Goal: Register for event/course

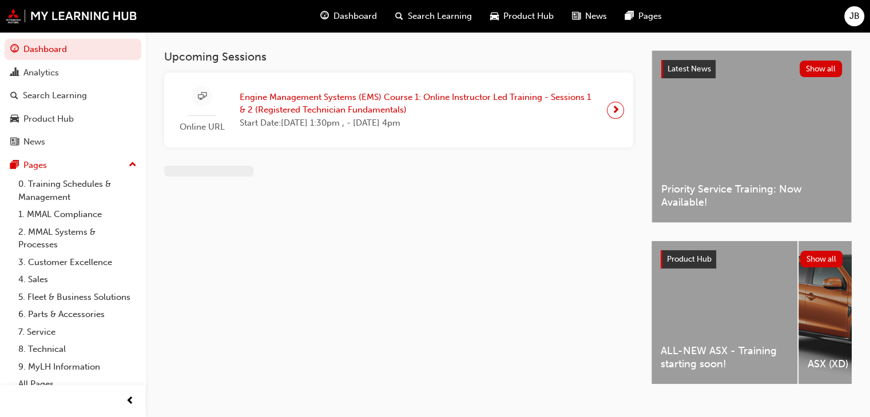
click at [544, 110] on span "Engine Management Systems (EMS) Course 1: Online Instructor Led Training - Sess…" at bounding box center [419, 104] width 358 height 26
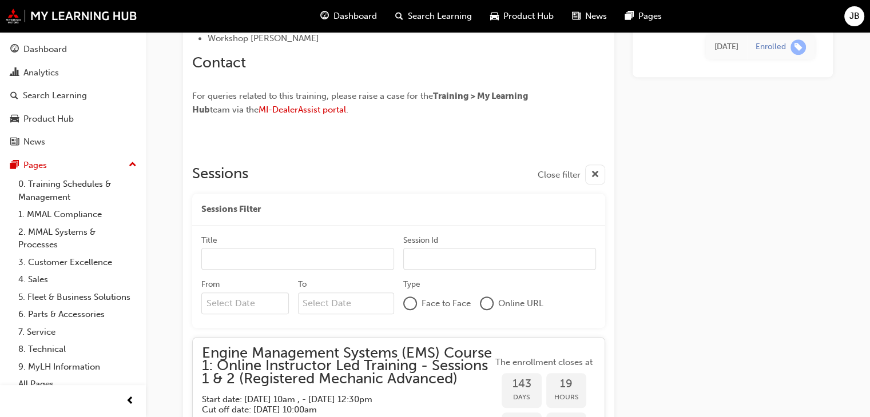
scroll to position [807, 0]
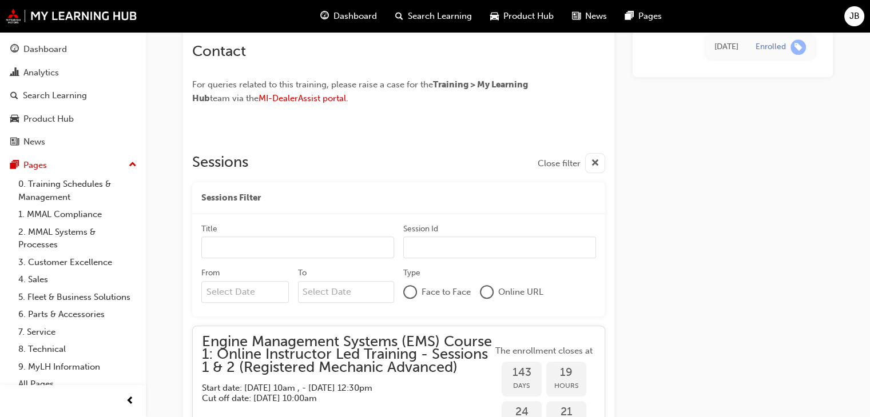
click at [277, 241] on input "Title" at bounding box center [297, 248] width 193 height 22
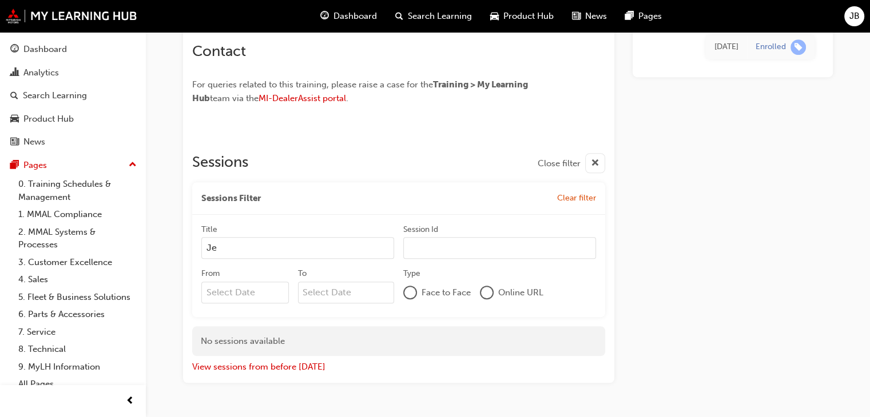
type input "J"
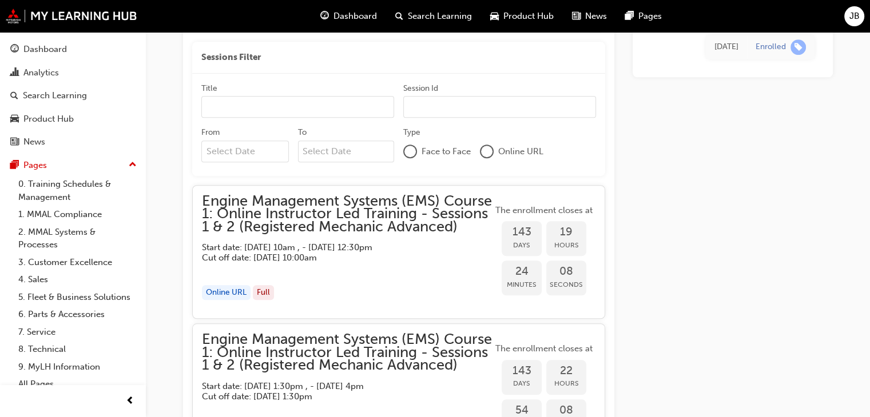
scroll to position [978, 0]
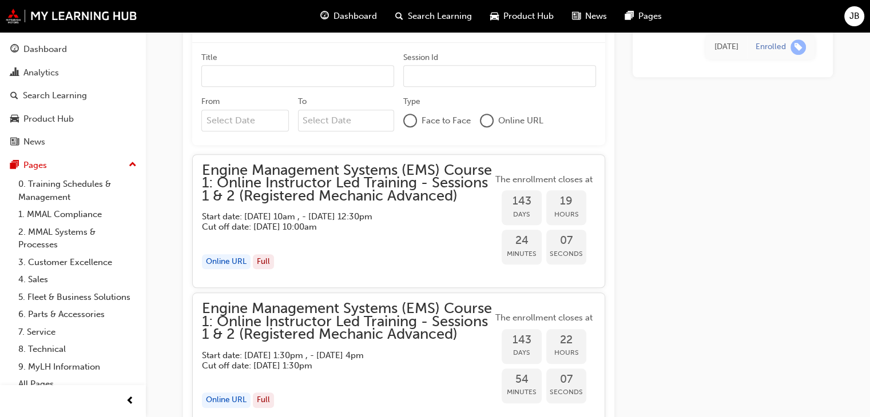
click at [272, 203] on span "Engine Management Systems (EMS) Course 1: Online Instructor Led Training - Sess…" at bounding box center [347, 183] width 290 height 39
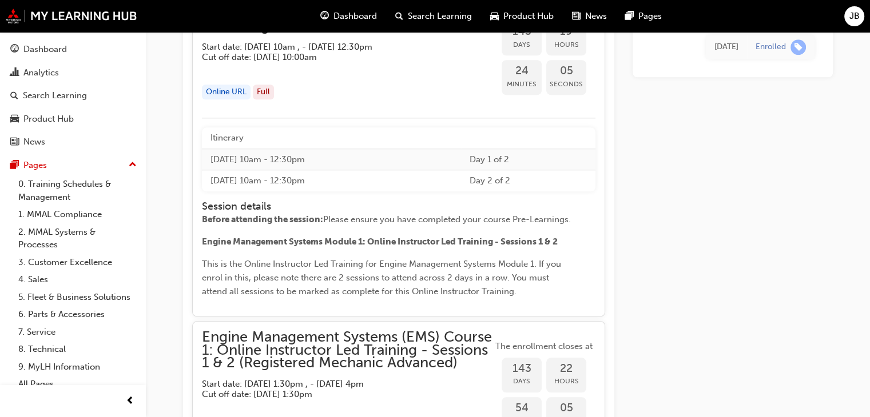
scroll to position [1150, 0]
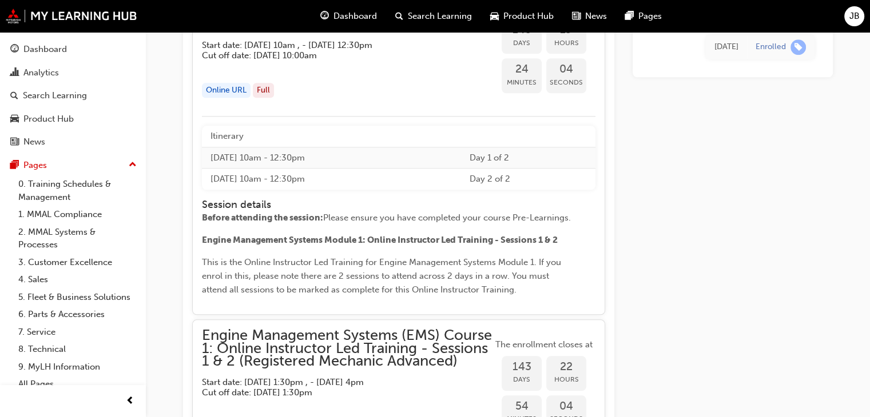
click at [311, 190] on td "[DATE] 10am - 12:30pm" at bounding box center [331, 179] width 259 height 21
click at [312, 190] on td "[DATE] 10am - 12:30pm" at bounding box center [331, 179] width 259 height 21
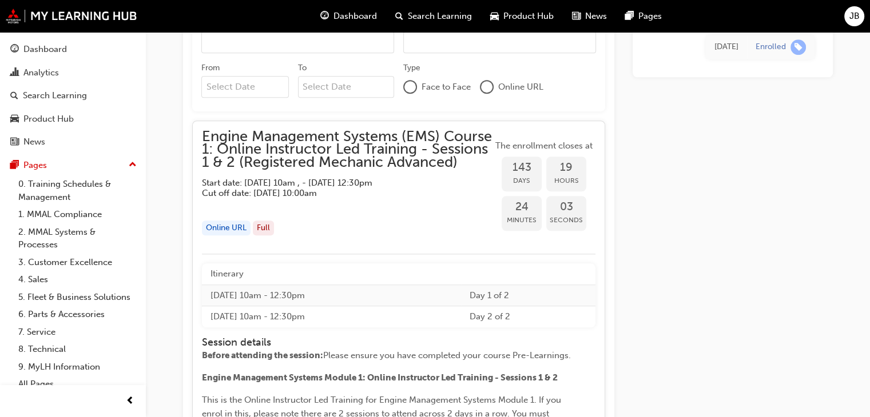
scroll to position [978, 0]
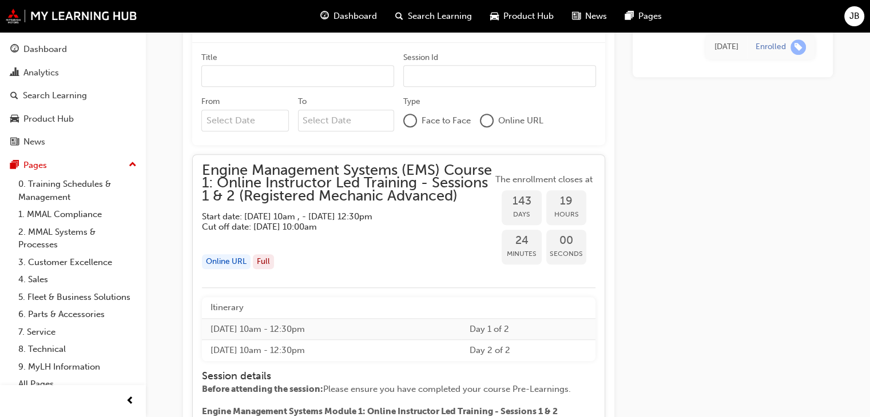
click at [367, 178] on span "Engine Management Systems (EMS) Course 1: Online Instructor Led Training - Sess…" at bounding box center [347, 183] width 290 height 39
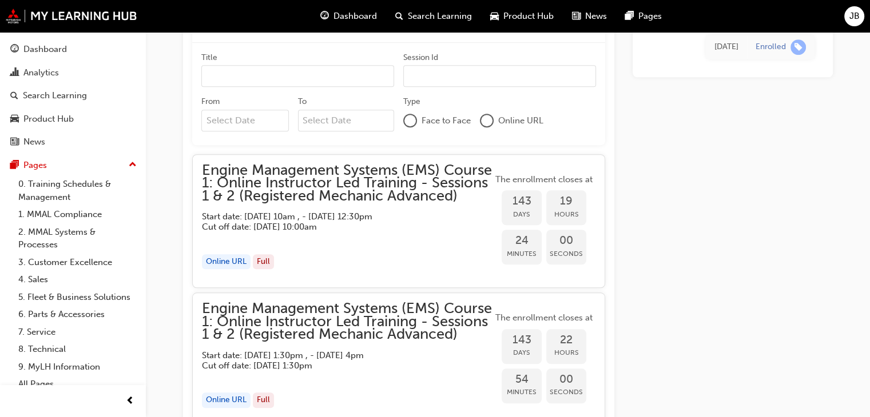
click at [348, 186] on span "Engine Management Systems (EMS) Course 1: Online Instructor Led Training - Sess…" at bounding box center [347, 183] width 290 height 39
click at [285, 188] on span "Engine Management Systems (EMS) Course 1: Online Instructor Led Training - Sess…" at bounding box center [347, 183] width 290 height 39
click at [283, 188] on span "Engine Management Systems (EMS) Course 1: Online Instructor Led Training - Sess…" at bounding box center [347, 183] width 290 height 39
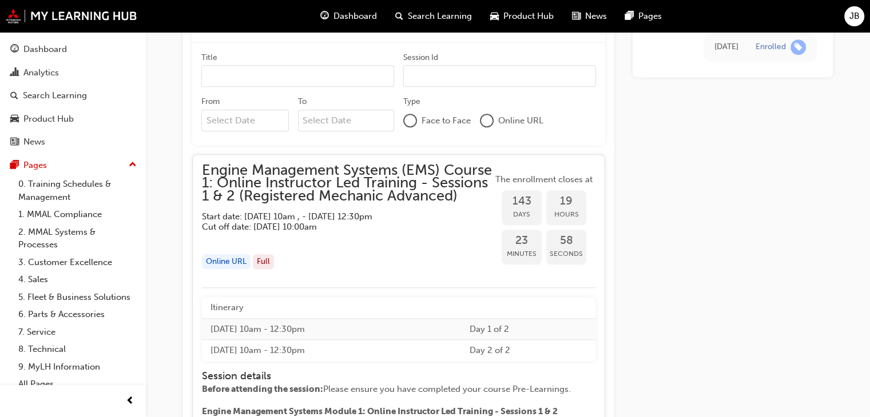
click at [226, 270] on div "Online URL" at bounding box center [226, 261] width 49 height 15
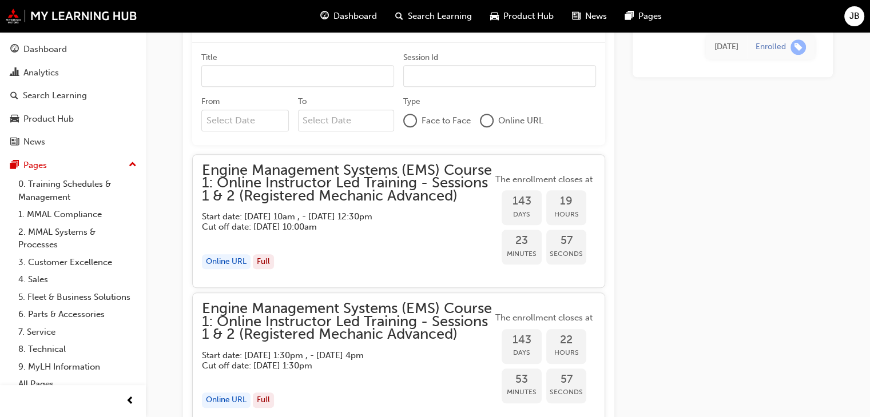
click at [226, 269] on div "Online URL" at bounding box center [226, 261] width 49 height 15
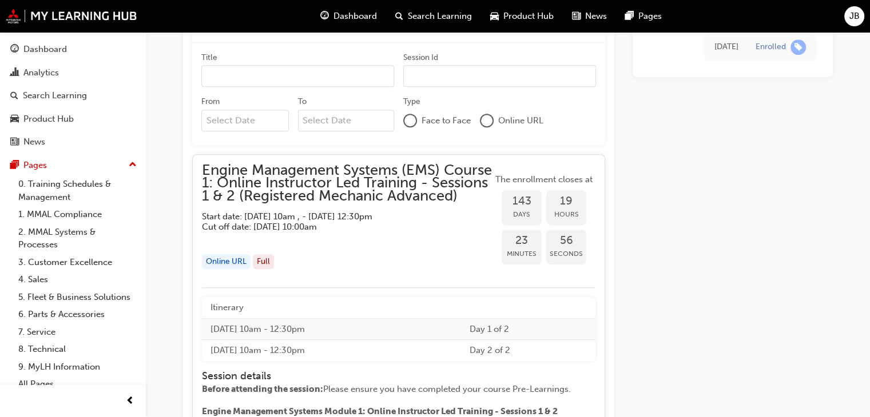
click at [231, 267] on div "Online URL" at bounding box center [226, 261] width 49 height 15
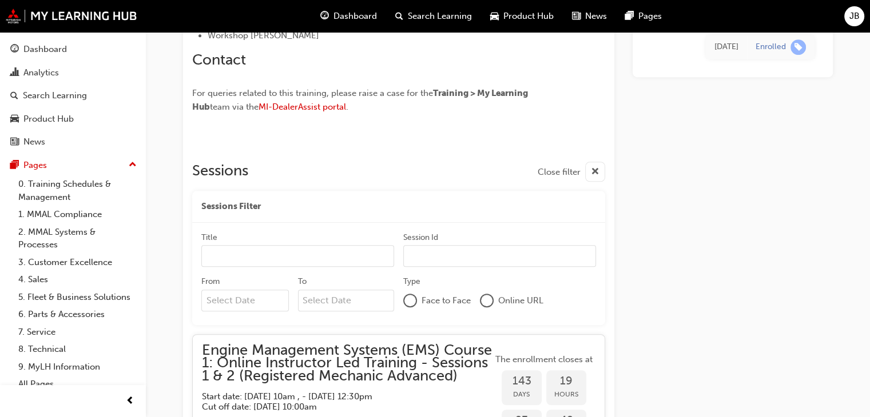
scroll to position [800, 0]
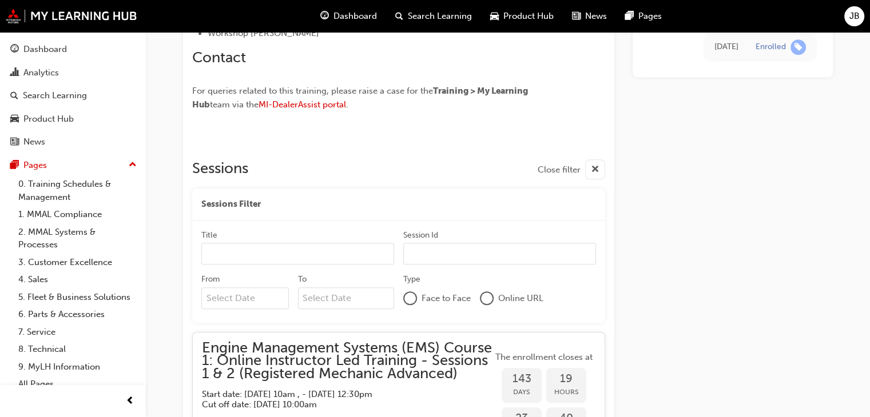
click at [591, 165] on span "cross-icon" at bounding box center [595, 170] width 9 height 14
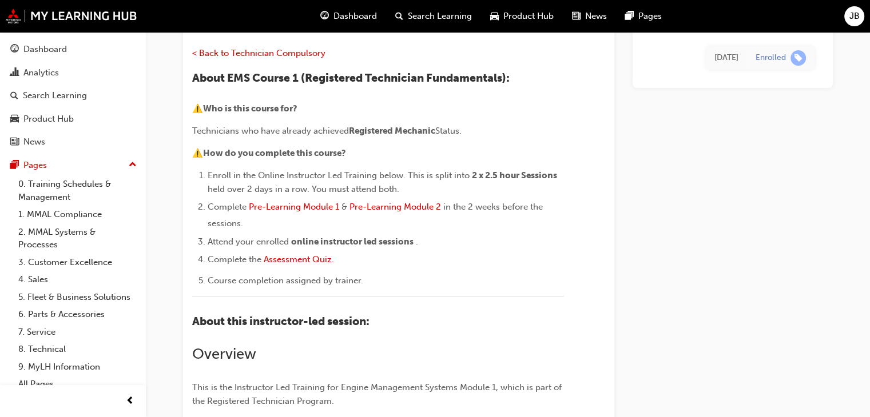
scroll to position [0, 0]
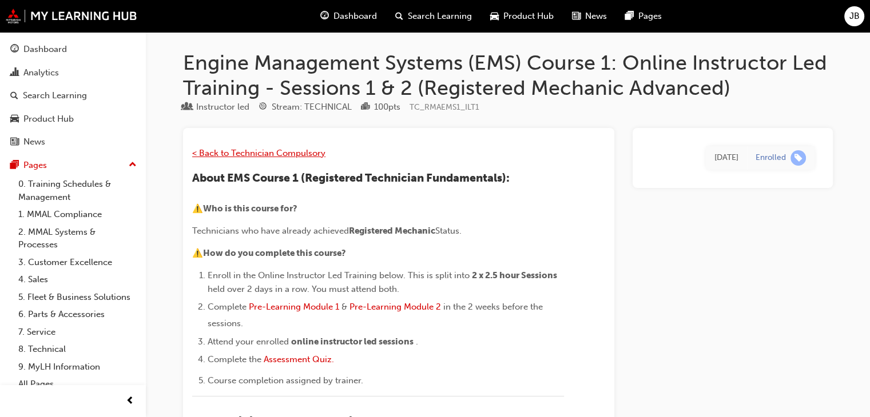
click at [260, 150] on span "< Back to Technician Compulsory" at bounding box center [258, 153] width 133 height 10
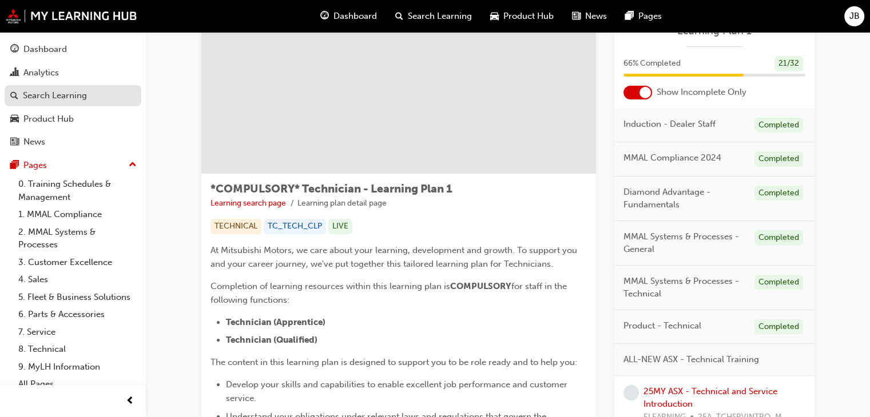
click at [74, 94] on div "Search Learning" at bounding box center [55, 95] width 64 height 13
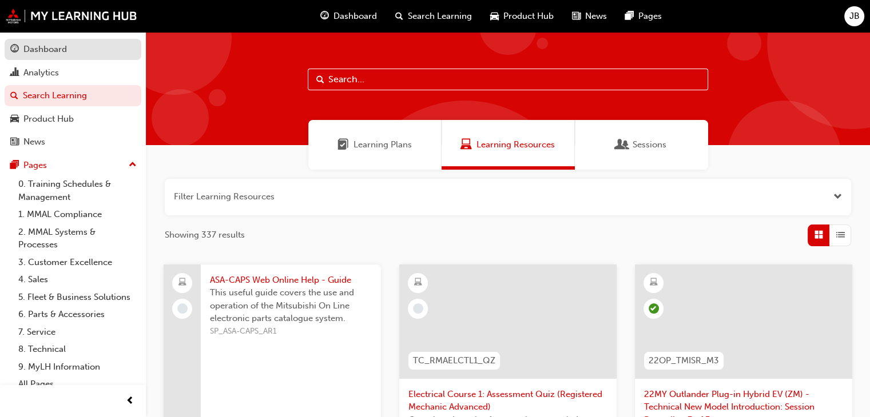
click at [59, 54] on div "Dashboard" at bounding box center [44, 49] width 43 height 13
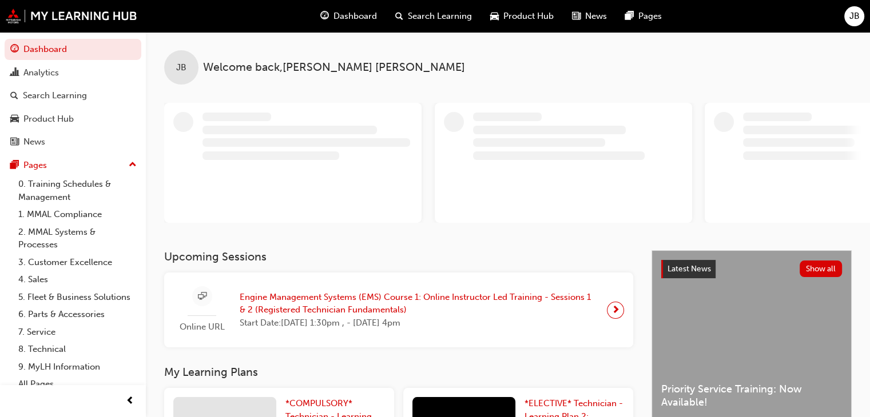
click at [613, 308] on span "next-icon" at bounding box center [615, 310] width 9 height 16
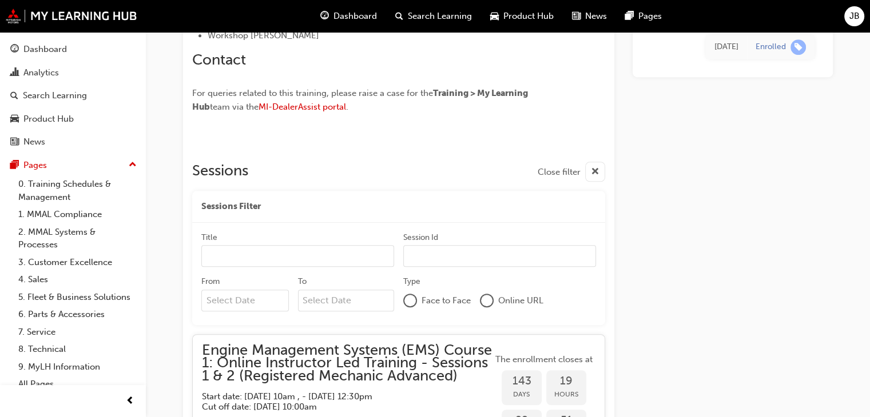
scroll to position [807, 0]
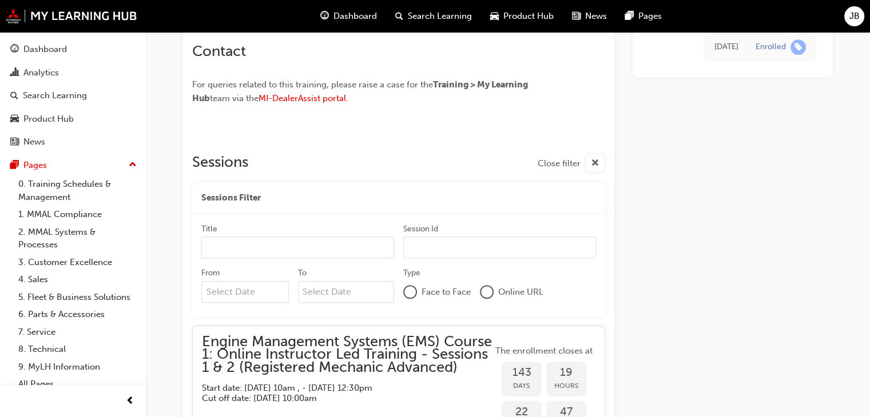
click at [314, 243] on input "Title" at bounding box center [297, 248] width 193 height 22
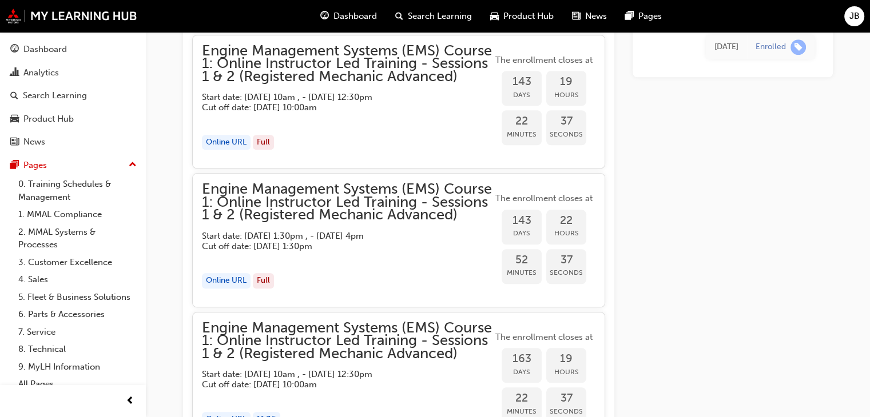
scroll to position [1412, 0]
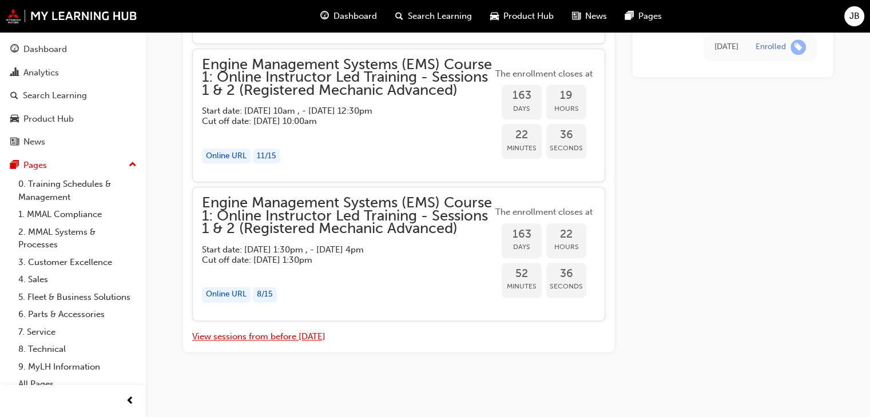
type input "engine"
click at [293, 333] on button "View sessions from before [DATE]" at bounding box center [258, 336] width 133 height 13
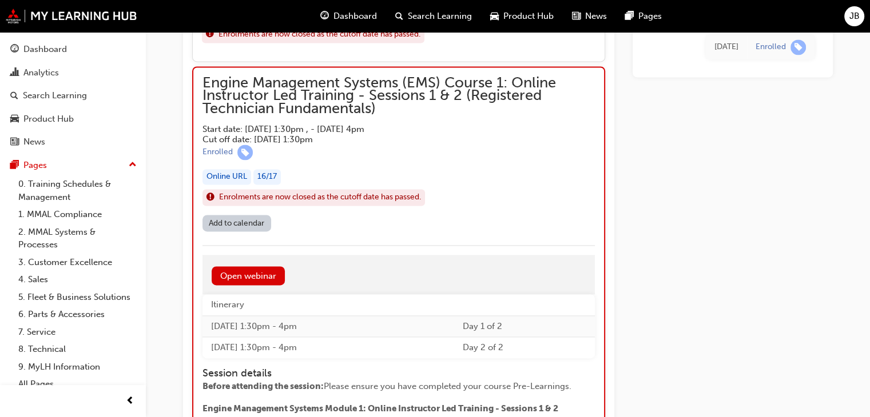
scroll to position [6028, 0]
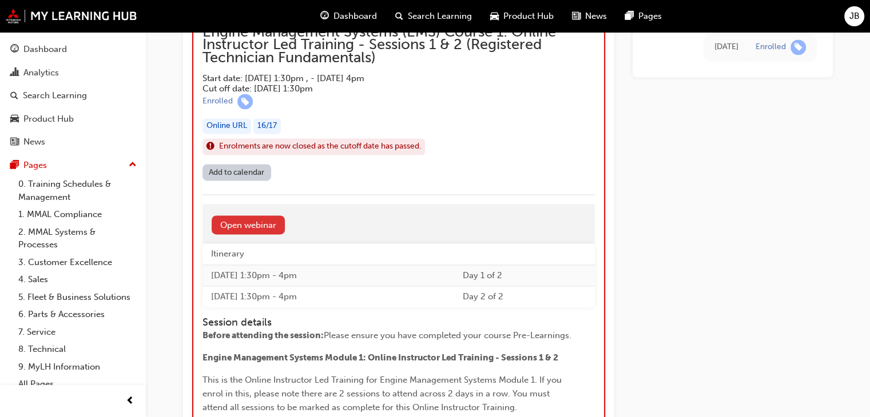
click at [268, 216] on link "Open webinar" at bounding box center [248, 225] width 73 height 19
